Goal: Task Accomplishment & Management: Complete application form

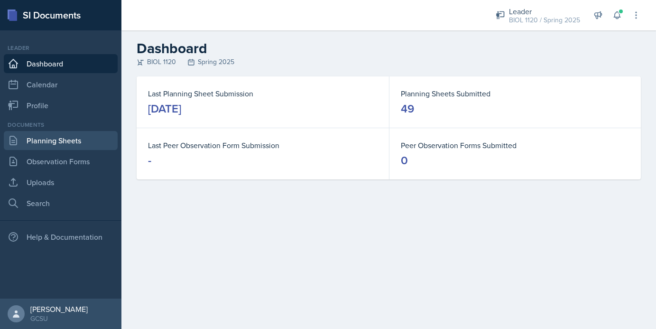
click at [46, 143] on link "Planning Sheets" at bounding box center [61, 140] width 114 height 19
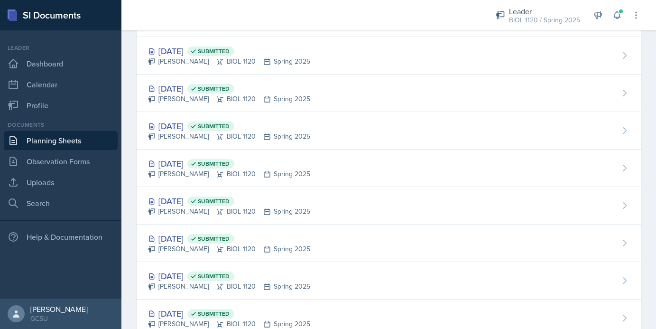
scroll to position [1426, 0]
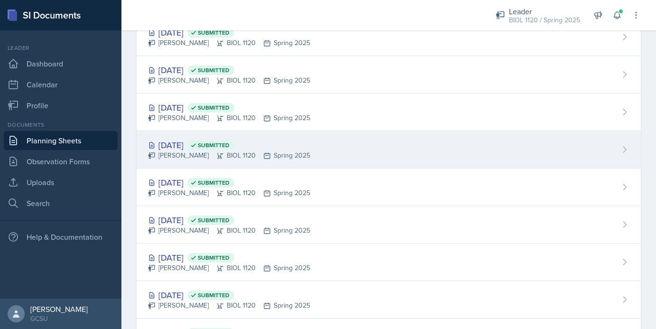
click at [384, 155] on div "Oct 1st, 2024 Submitted Emma Emmil BIOL 1120 Spring 2025" at bounding box center [389, 149] width 504 height 37
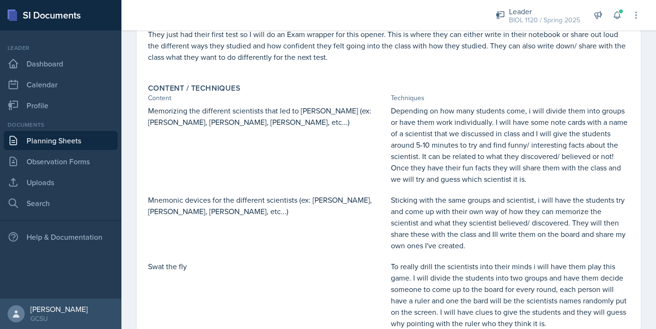
scroll to position [211, 0]
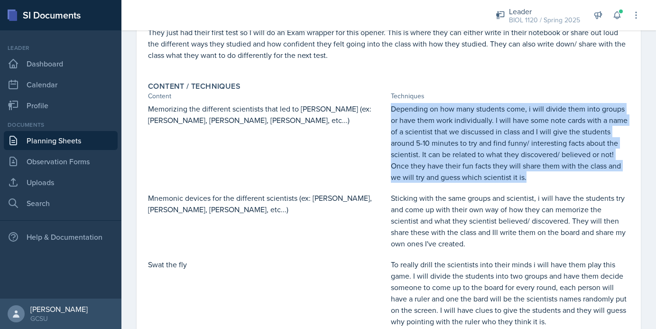
drag, startPoint x: 391, startPoint y: 106, endPoint x: 529, endPoint y: 174, distance: 154.2
click at [529, 174] on p "Depending on how many students come, i will divide them into groups or have the…" at bounding box center [510, 143] width 239 height 80
copy p "Depending on how many students come, i will divide them into groups or have the…"
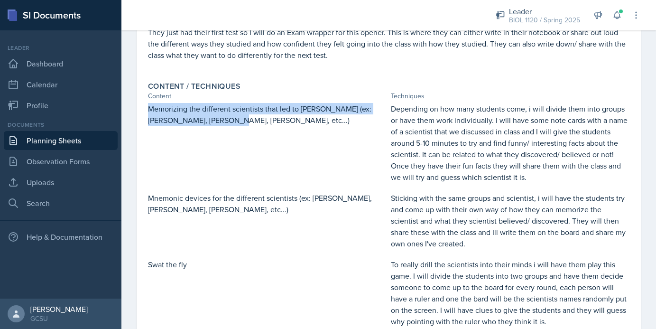
drag, startPoint x: 148, startPoint y: 112, endPoint x: 227, endPoint y: 121, distance: 79.2
click at [227, 121] on p "Memorizing the different scientists that led to [PERSON_NAME] (ex: [PERSON_NAME…" at bounding box center [267, 114] width 239 height 23
copy p "Memorizing the different scientists that led to [PERSON_NAME] (ex: [PERSON_NAME…"
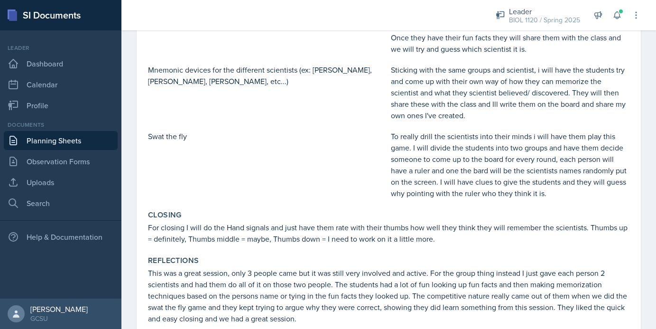
scroll to position [346, 0]
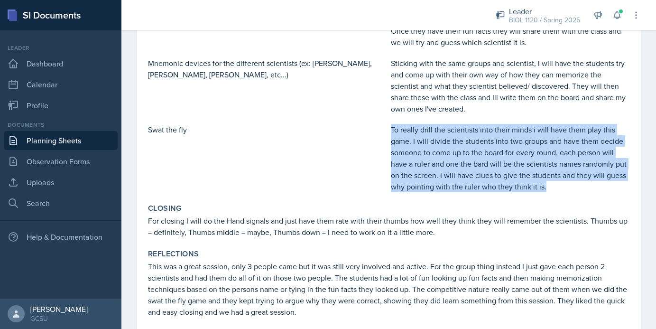
drag, startPoint x: 391, startPoint y: 131, endPoint x: 546, endPoint y: 187, distance: 165.0
click at [546, 187] on p "To really drill the scientists into their minds i will have them play this game…" at bounding box center [510, 158] width 239 height 68
copy p "To really drill the scientists into their minds i will have them play this game…"
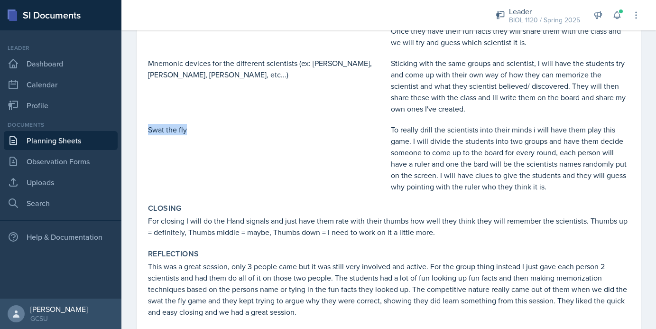
drag, startPoint x: 148, startPoint y: 131, endPoint x: 193, endPoint y: 129, distance: 44.6
click at [193, 129] on p "Swat the fly" at bounding box center [267, 129] width 239 height 11
copy p "Swat the fly"
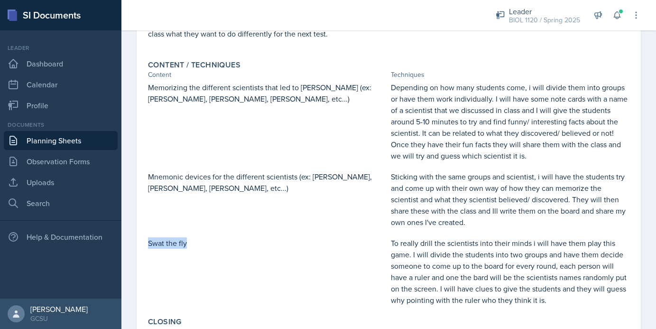
scroll to position [232, 0]
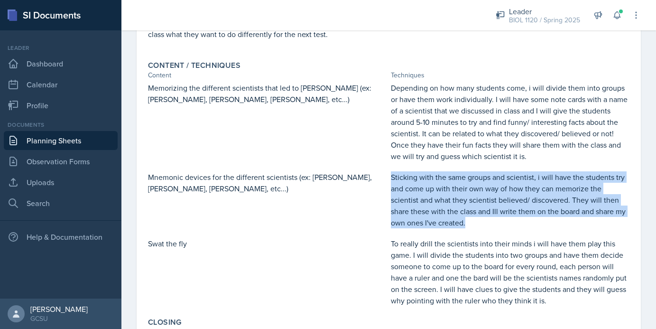
drag, startPoint x: 392, startPoint y: 176, endPoint x: 434, endPoint y: 222, distance: 62.7
click at [434, 222] on p "Sticking with the same groups and scientist, i will have the students try and c…" at bounding box center [510, 199] width 239 height 57
copy p "Sticking with the same groups and scientist, i will have the students try and c…"
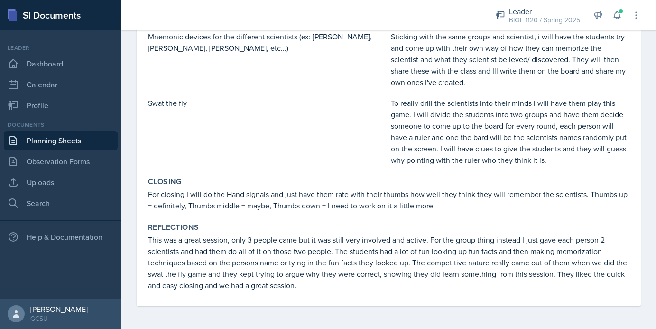
click at [147, 194] on div "Closing For closing I will do the Hand signals and just have them rate with the…" at bounding box center [388, 194] width 489 height 42
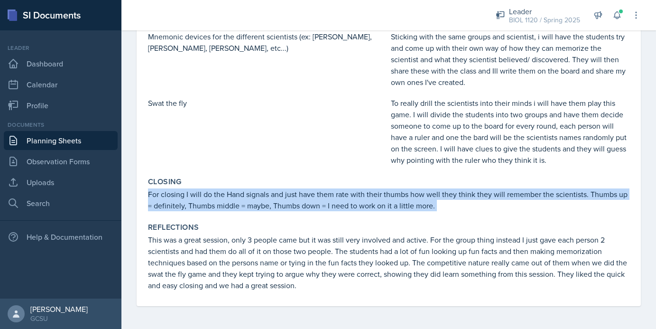
drag, startPoint x: 150, startPoint y: 194, endPoint x: 421, endPoint y: 220, distance: 272.0
click at [423, 220] on div "Goals My goal is get started on memorizing all the different scientists in chap…" at bounding box center [388, 27] width 481 height 558
copy div "For closing I will do the Hand signals and just have them rate with their thumb…"
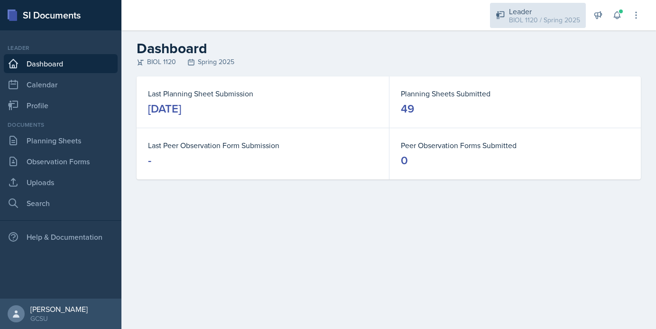
click at [541, 14] on div "Leader" at bounding box center [544, 11] width 71 height 11
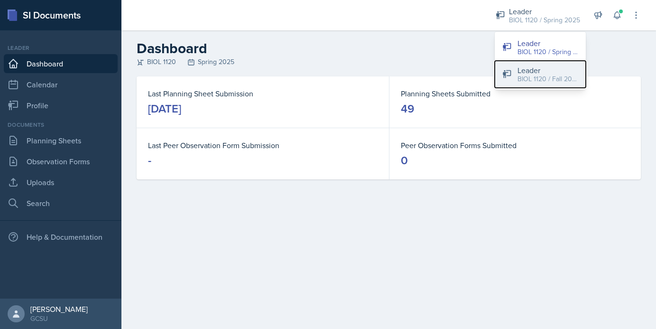
click at [540, 77] on div "BIOL 1120 / Fall 2025" at bounding box center [547, 79] width 61 height 10
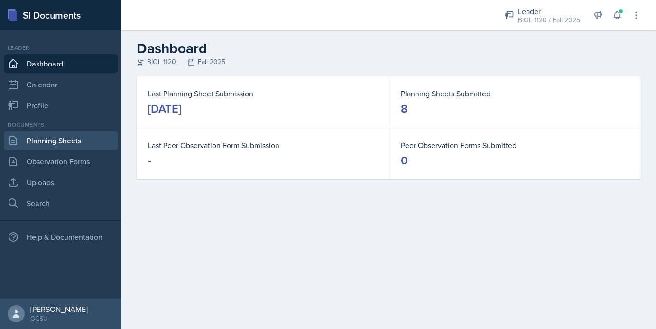
click at [77, 141] on link "Planning Sheets" at bounding box center [61, 140] width 114 height 19
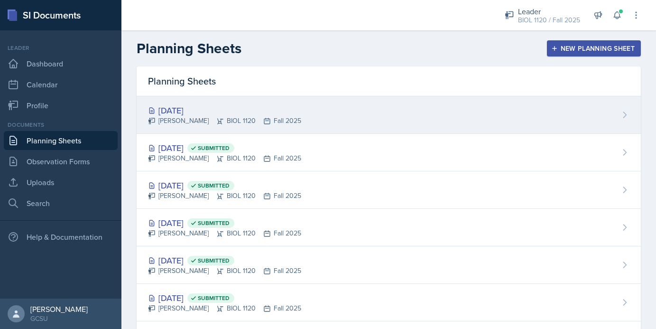
click at [388, 129] on div "[DATE] [PERSON_NAME] BIOL 1120 Fall 2025" at bounding box center [389, 114] width 504 height 37
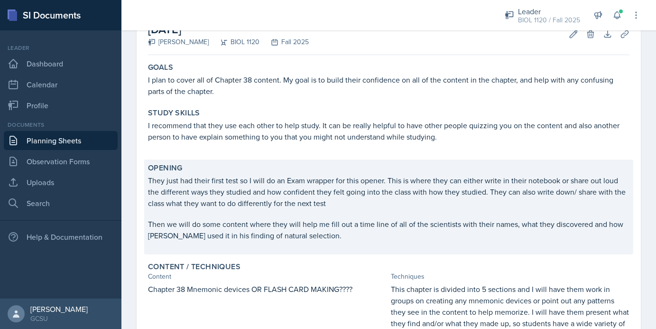
scroll to position [70, 0]
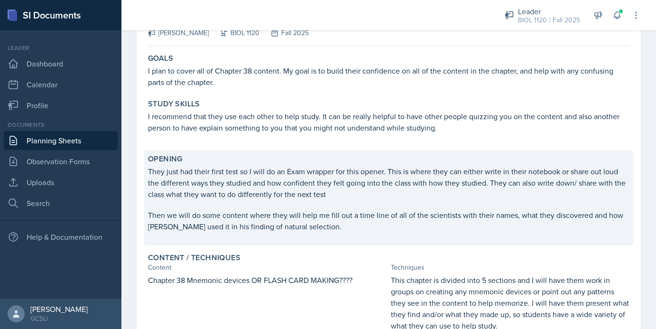
click at [360, 231] on p "Then we will do some content where they will help me fill out a time line of al…" at bounding box center [388, 220] width 481 height 23
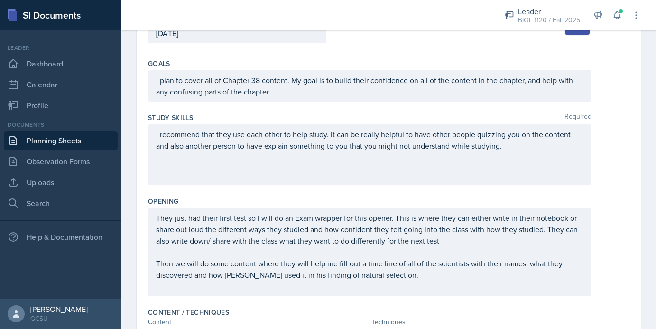
click at [411, 275] on p "Then we will do some content where they will help me fill out a time line of al…" at bounding box center [369, 268] width 427 height 23
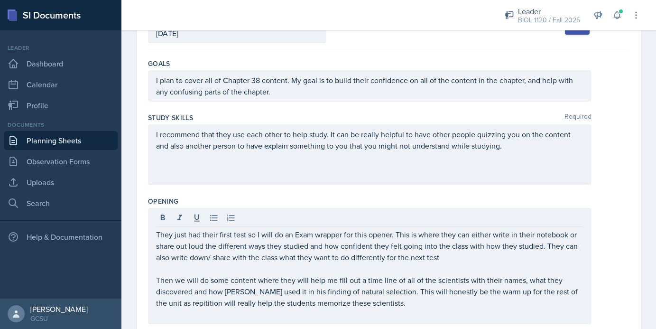
click at [620, 250] on div "They just had their first test so I will do an Exam wrapper for this opener. Th…" at bounding box center [388, 266] width 481 height 116
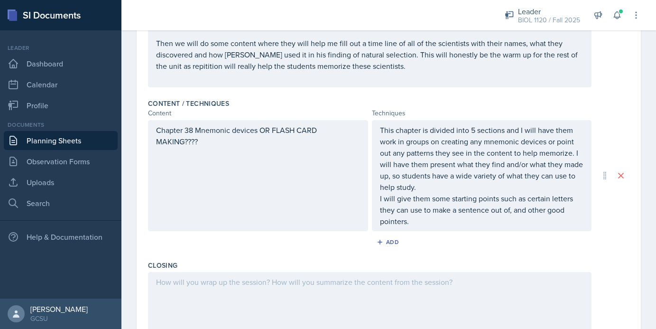
scroll to position [321, 0]
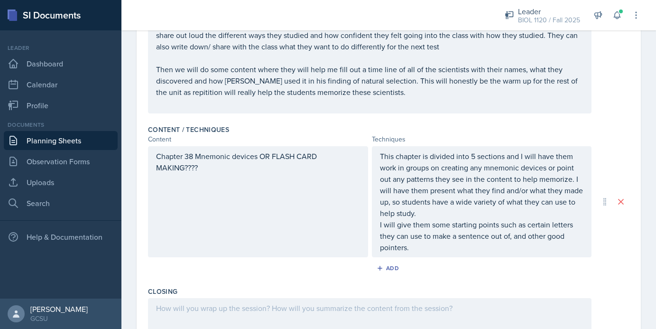
click at [193, 158] on p "Chapter 38 Mnemonic devices OR FLASH CARD MAKING????" at bounding box center [258, 161] width 204 height 23
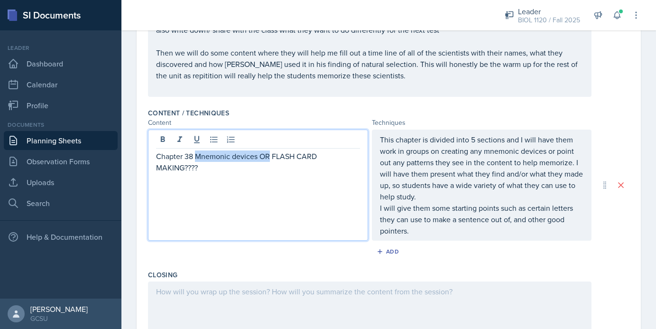
drag, startPoint x: 270, startPoint y: 156, endPoint x: 196, endPoint y: 160, distance: 74.1
click at [196, 160] on p "Chapter 38 Mnemonic devices OR FLASH CARD MAKING????" at bounding box center [258, 161] width 204 height 23
drag, startPoint x: 195, startPoint y: 156, endPoint x: 299, endPoint y: 155, distance: 103.9
click at [299, 155] on p "Chapter 38 FLASH CARD MAKING????" at bounding box center [258, 155] width 204 height 11
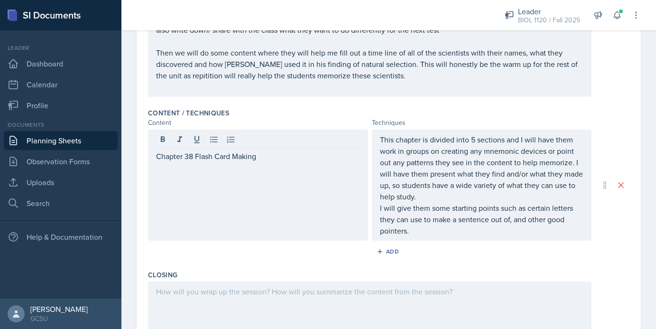
click at [296, 273] on div "Closing" at bounding box center [388, 274] width 481 height 9
click at [477, 193] on p "This chapter is divided into 5 sections and I will have them work in groups on …" at bounding box center [482, 168] width 204 height 68
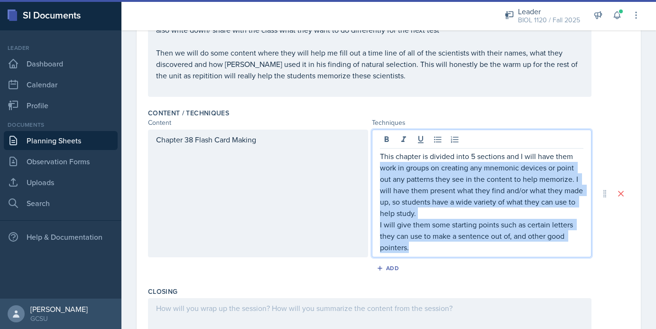
drag, startPoint x: 380, startPoint y: 168, endPoint x: 427, endPoint y: 250, distance: 94.5
click at [427, 250] on div "This chapter is divided into 5 sections and I will have them work in groups on …" at bounding box center [482, 201] width 204 height 102
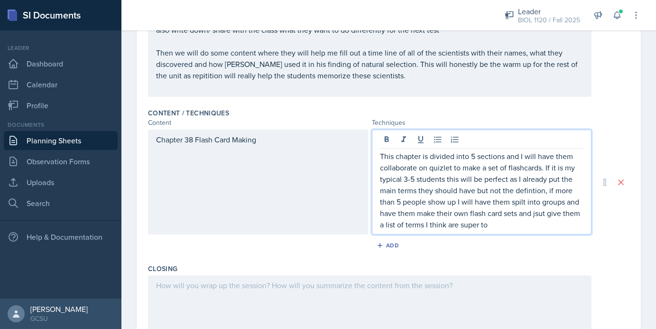
click at [532, 189] on p "This chapter is divided into 5 sections and I will have them collaborate on qui…" at bounding box center [482, 190] width 204 height 80
click at [522, 223] on p "This chapter is divided into 5 sections and I will have them collaborate on qui…" at bounding box center [482, 190] width 204 height 80
click at [538, 214] on p "This chapter is divided into 5 sections and I will have them collaborate on qui…" at bounding box center [482, 190] width 204 height 80
click at [544, 220] on p "This chapter is divided into 5 sections and I will have them collaborate on qui…" at bounding box center [482, 190] width 204 height 80
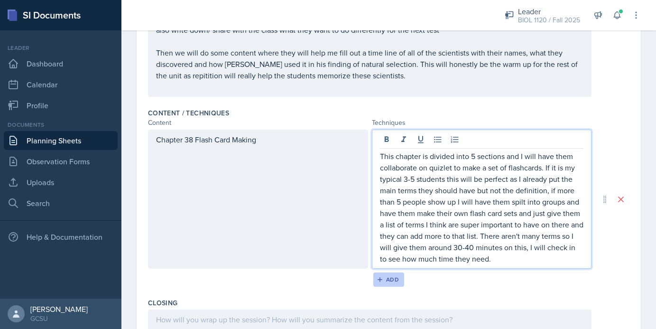
click at [388, 277] on div "Add" at bounding box center [388, 279] width 20 height 8
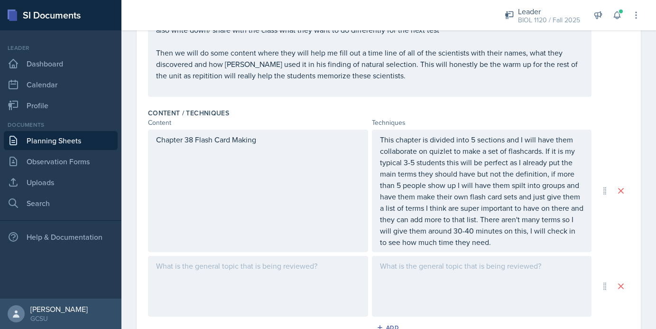
click at [411, 277] on div at bounding box center [482, 286] width 220 height 61
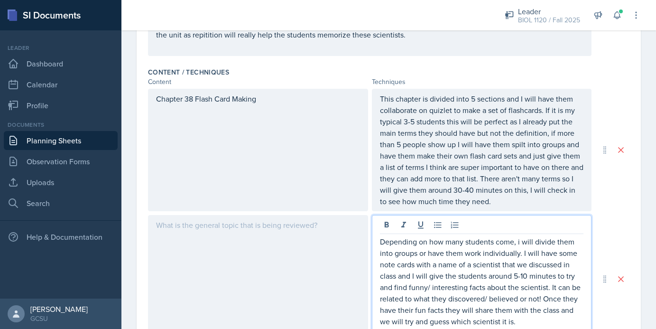
click at [312, 244] on div at bounding box center [258, 279] width 220 height 128
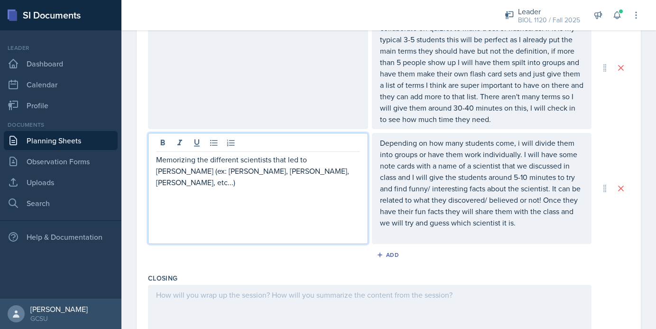
scroll to position [406, 0]
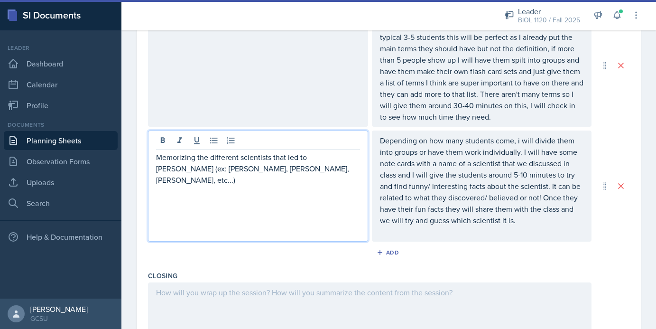
click at [373, 261] on div "Add" at bounding box center [388, 254] width 481 height 18
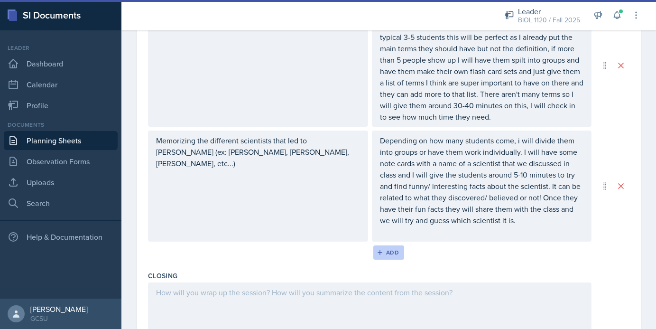
click at [385, 254] on div "Add" at bounding box center [388, 252] width 20 height 8
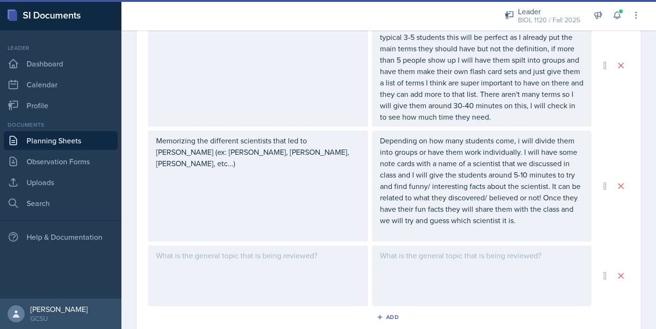
click at [425, 275] on div at bounding box center [482, 275] width 220 height 61
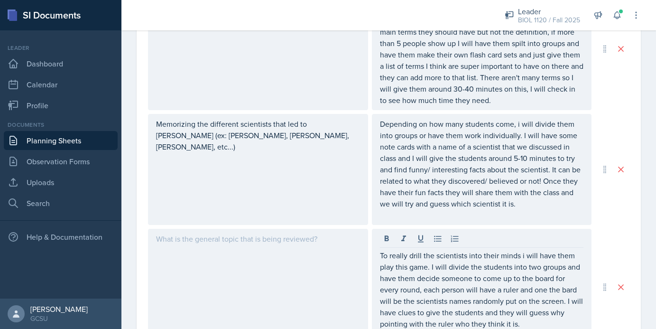
click at [330, 262] on div at bounding box center [258, 287] width 220 height 116
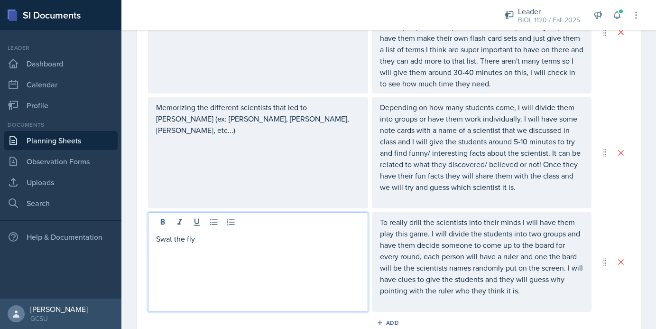
click at [607, 217] on div "Swat the fly To really drill the scientists into their minds i will have them p…" at bounding box center [388, 262] width 481 height 100
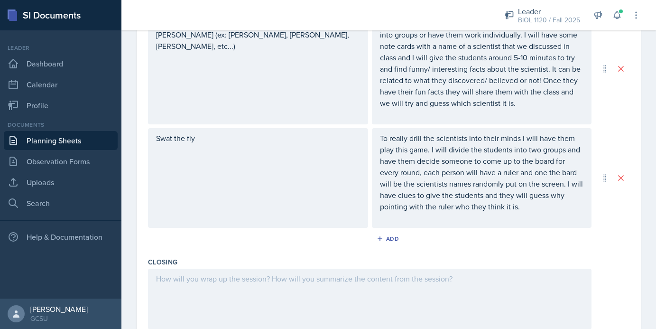
scroll to position [541, 0]
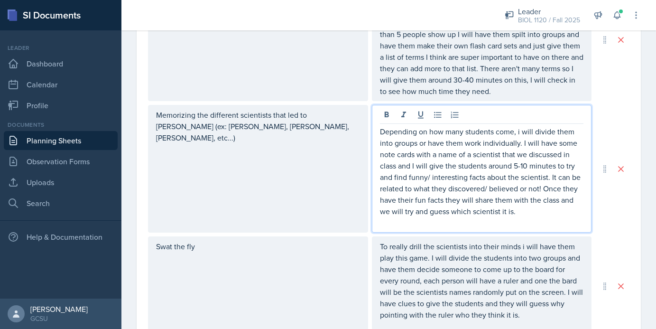
click at [531, 197] on p "Depending on how many students come, i will divide them into groups or have the…" at bounding box center [482, 171] width 204 height 91
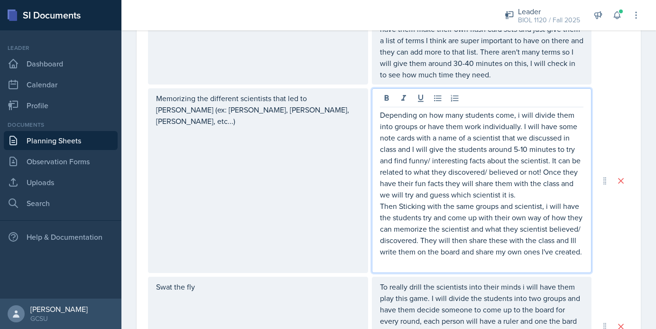
click at [402, 207] on p "Then Sticking with the same groups and scientist, i will have the students try …" at bounding box center [482, 228] width 204 height 57
click at [626, 254] on div "Memorizing the different scientists that led to [PERSON_NAME] (ex: [PERSON_NAME…" at bounding box center [388, 180] width 481 height 184
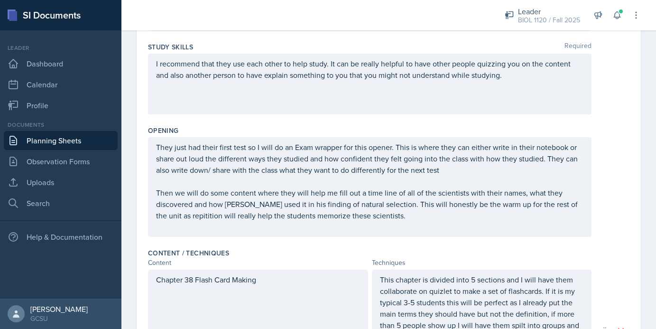
scroll to position [141, 0]
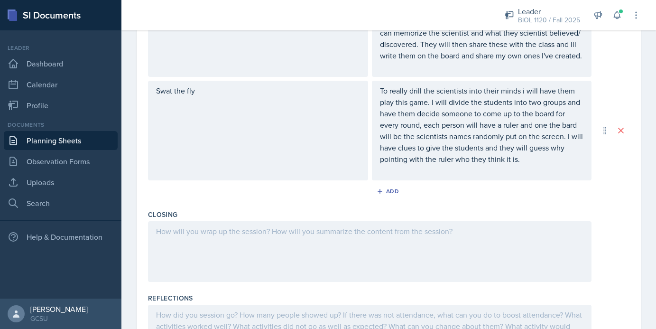
click at [532, 240] on div at bounding box center [369, 251] width 443 height 61
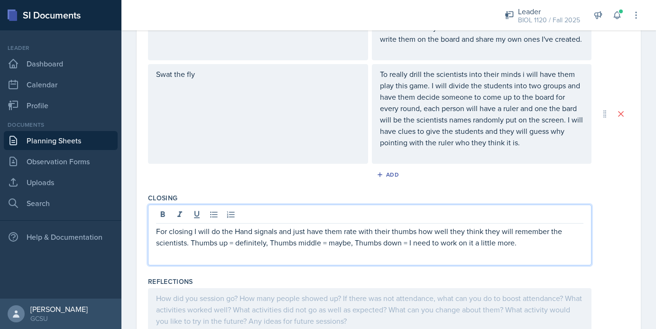
scroll to position [702, 0]
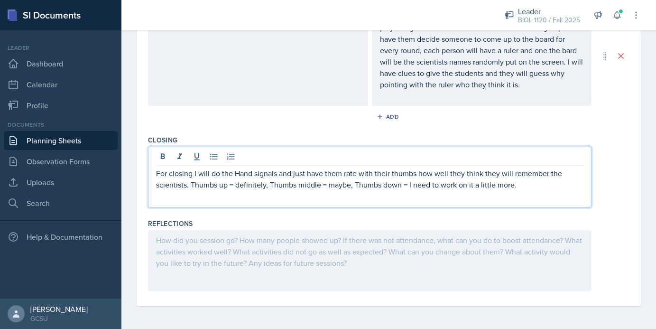
click at [308, 246] on div at bounding box center [369, 260] width 443 height 61
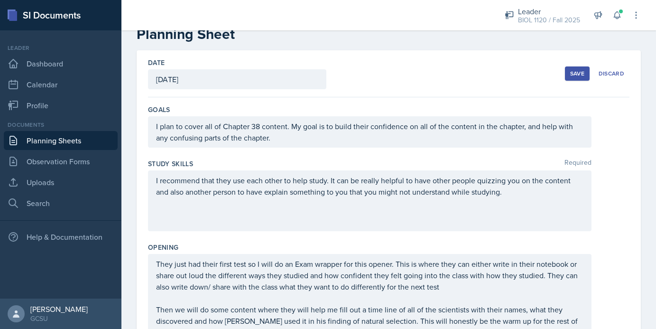
scroll to position [0, 0]
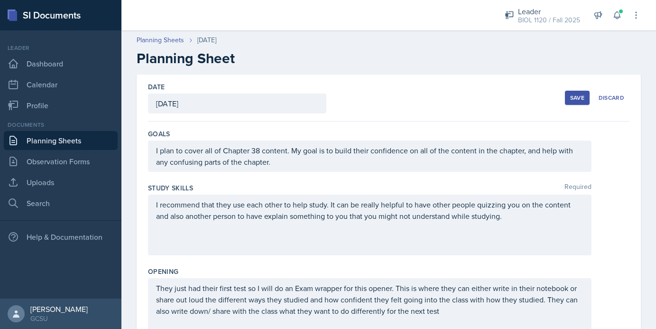
click at [581, 99] on div "Save" at bounding box center [577, 98] width 14 height 8
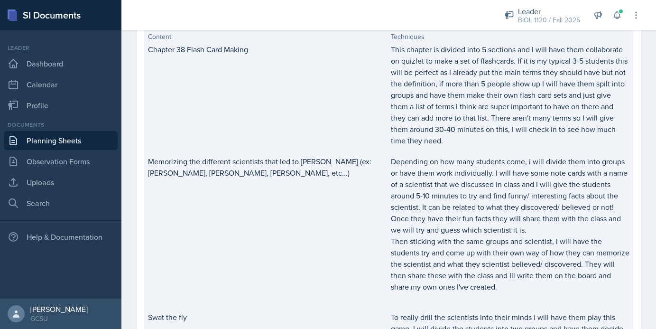
scroll to position [551, 0]
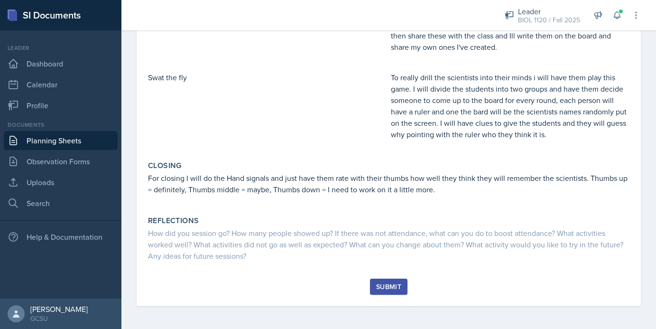
click at [400, 287] on div "Submit" at bounding box center [388, 287] width 25 height 8
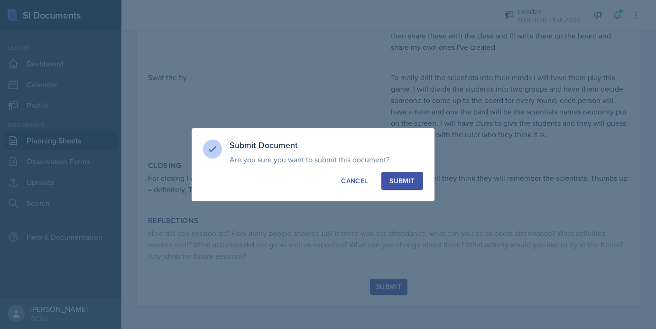
click at [405, 179] on div "Submit" at bounding box center [401, 180] width 25 height 9
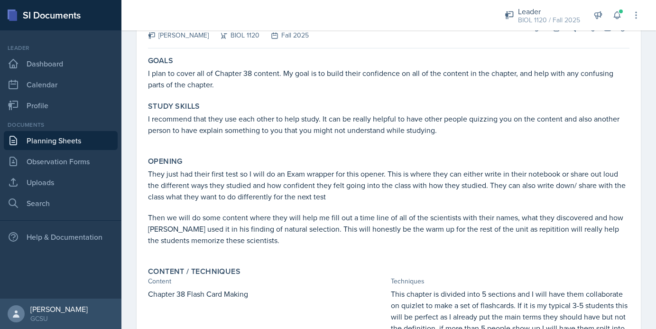
scroll to position [0, 0]
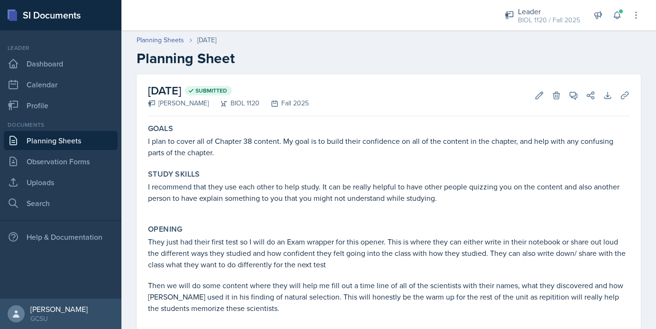
click at [89, 139] on link "Planning Sheets" at bounding box center [61, 140] width 114 height 19
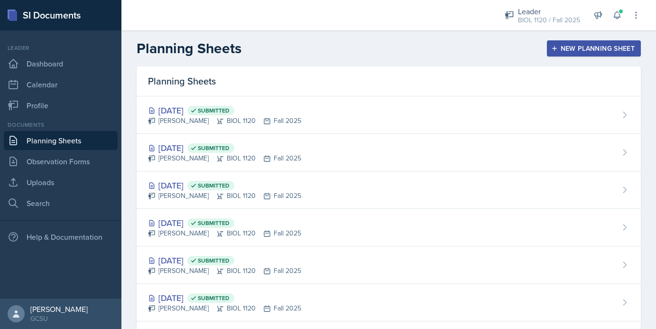
click at [578, 50] on div "New Planning Sheet" at bounding box center [594, 49] width 82 height 8
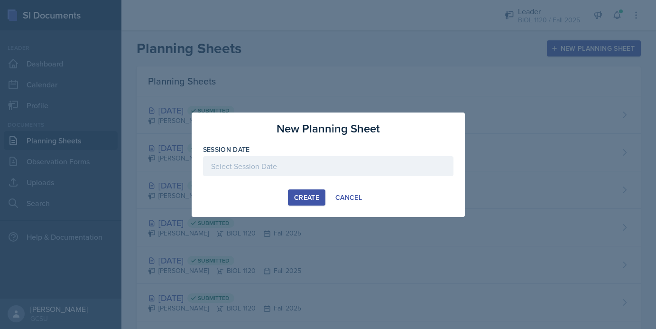
click at [302, 167] on div at bounding box center [328, 166] width 250 height 20
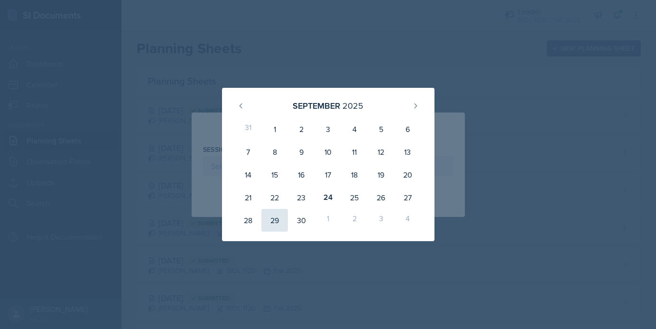
click at [273, 222] on div "29" at bounding box center [274, 220] width 27 height 23
type input "[DATE]"
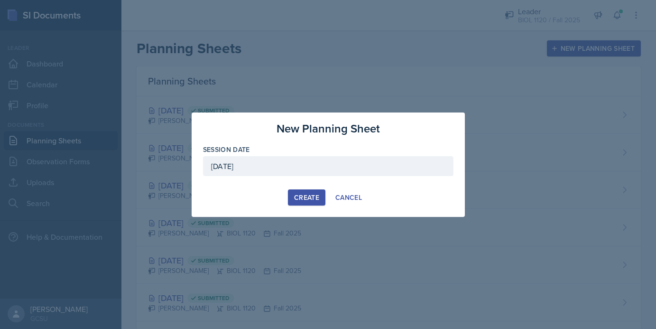
click at [312, 198] on div "Create" at bounding box center [306, 197] width 25 height 8
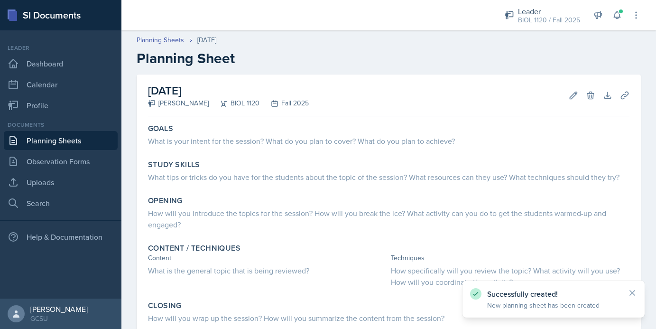
click at [99, 142] on link "Planning Sheets" at bounding box center [61, 140] width 114 height 19
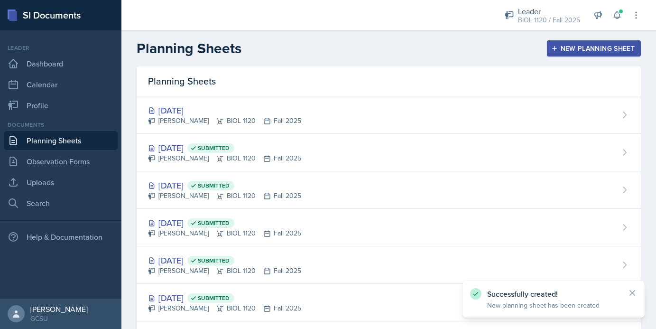
click at [581, 43] on button "New Planning Sheet" at bounding box center [594, 48] width 94 height 16
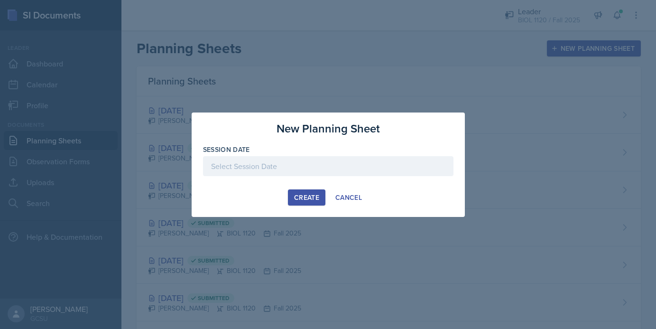
click at [288, 168] on div at bounding box center [328, 166] width 250 height 20
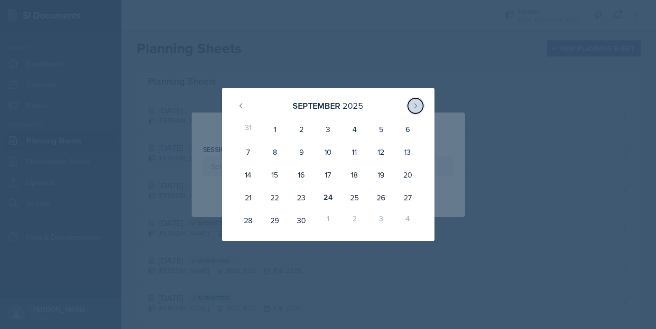
click at [413, 108] on icon at bounding box center [416, 106] width 8 height 8
click at [331, 127] on div "1" at bounding box center [327, 129] width 27 height 23
type input "[DATE]"
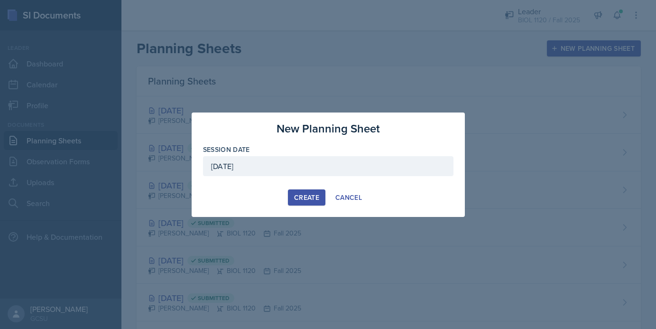
click at [304, 192] on button "Create" at bounding box center [306, 197] width 37 height 16
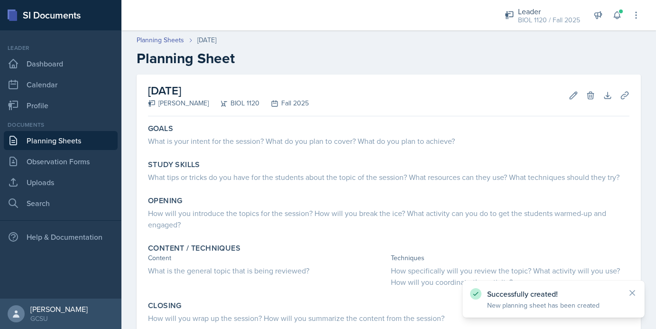
click at [66, 138] on link "Planning Sheets" at bounding box center [61, 140] width 114 height 19
